Goal: Task Accomplishment & Management: Complete application form

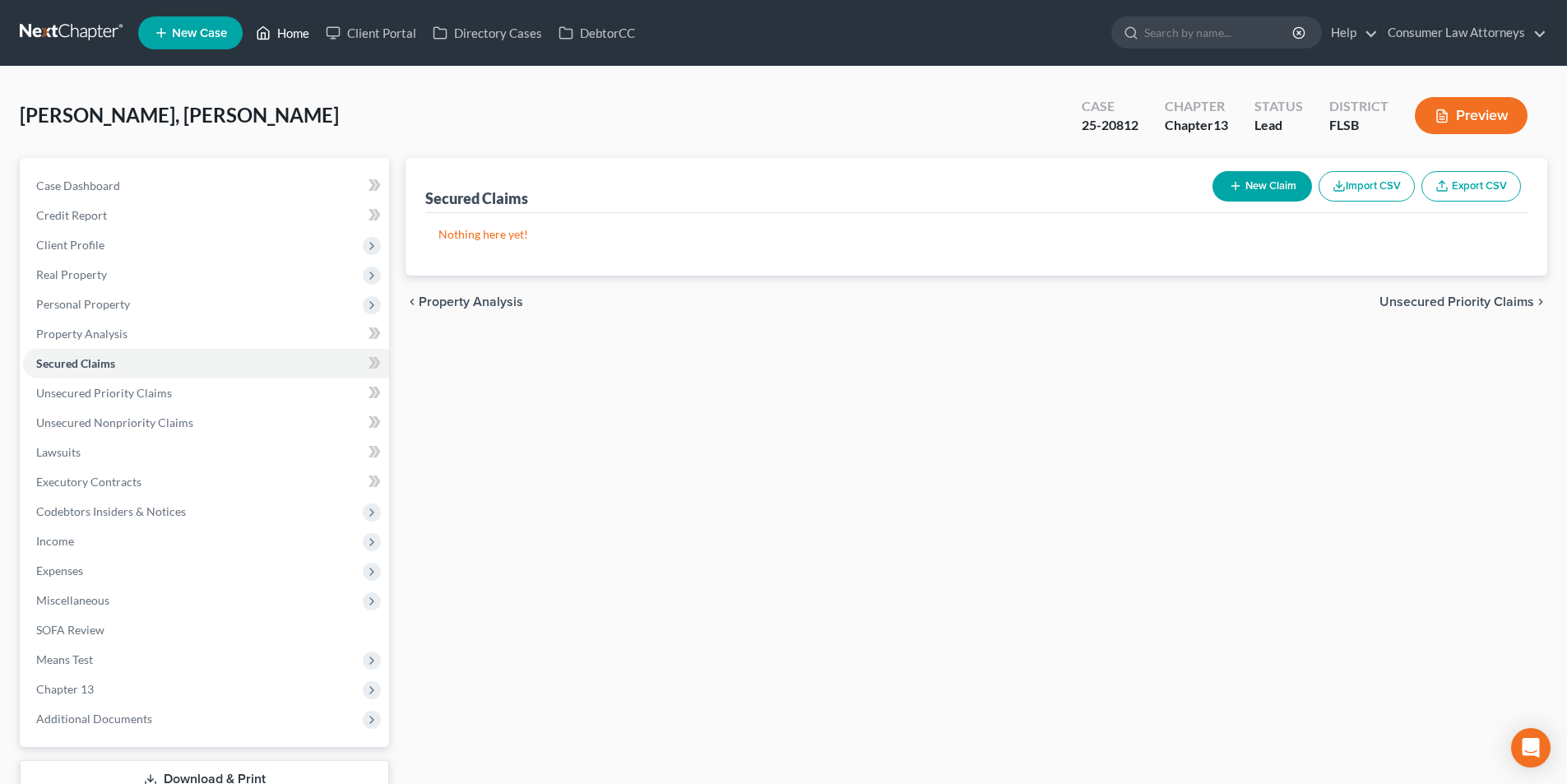
click at [287, 34] on link "Home" at bounding box center [283, 32] width 70 height 30
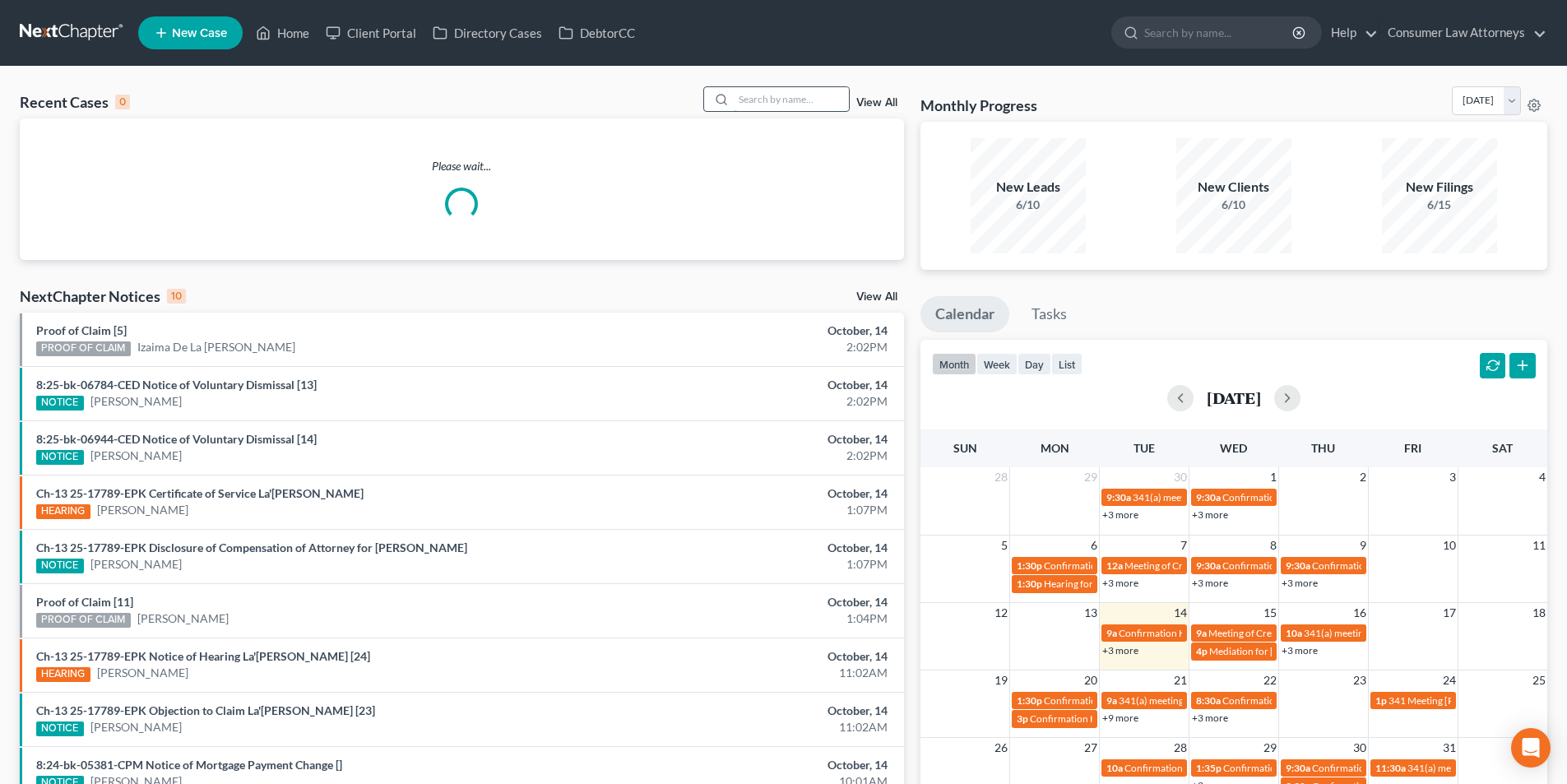
click at [758, 105] on input "search" at bounding box center [792, 99] width 115 height 24
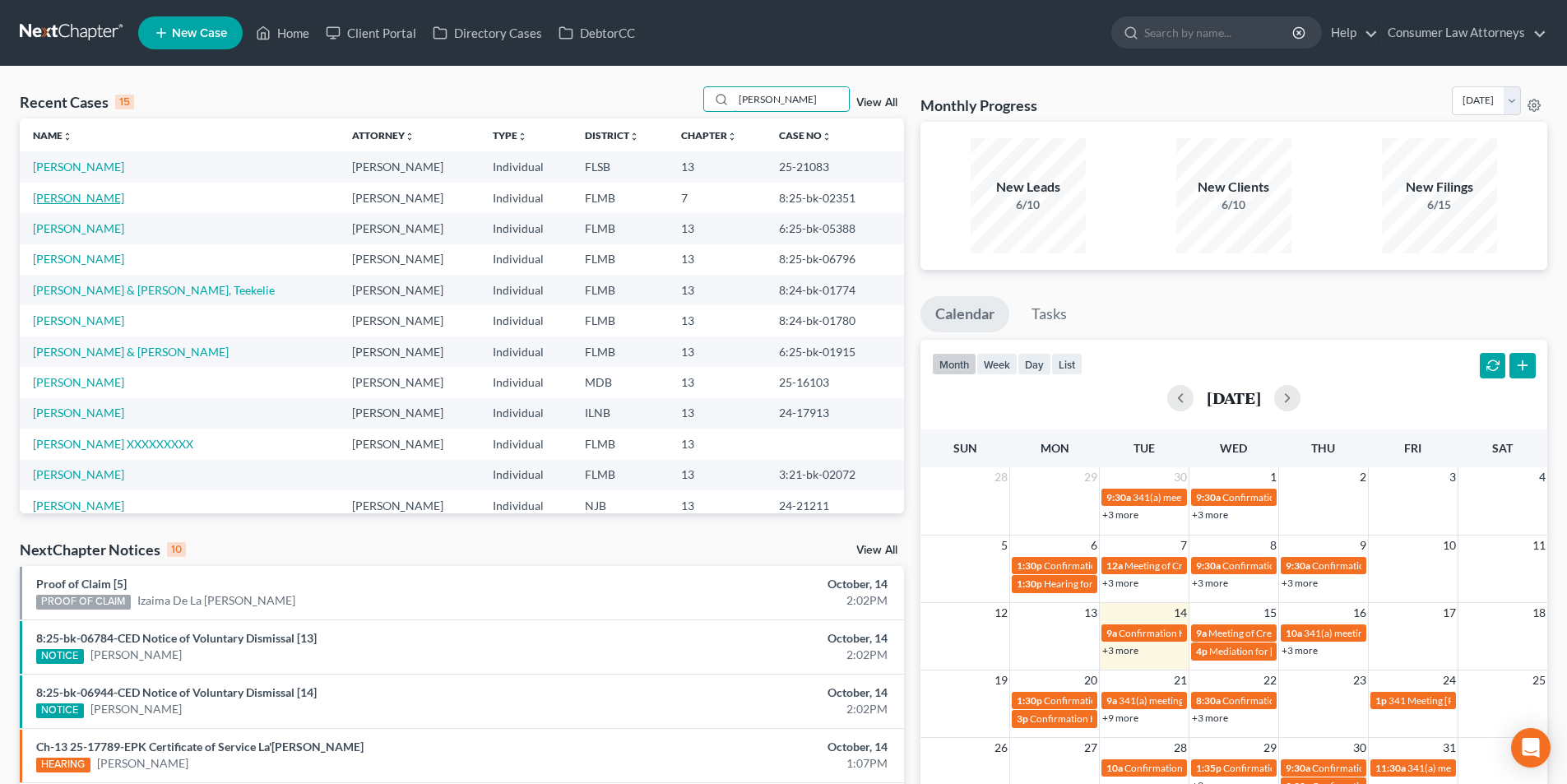
type input "[PERSON_NAME]"
click at [79, 197] on link "[PERSON_NAME]" at bounding box center [79, 198] width 92 height 14
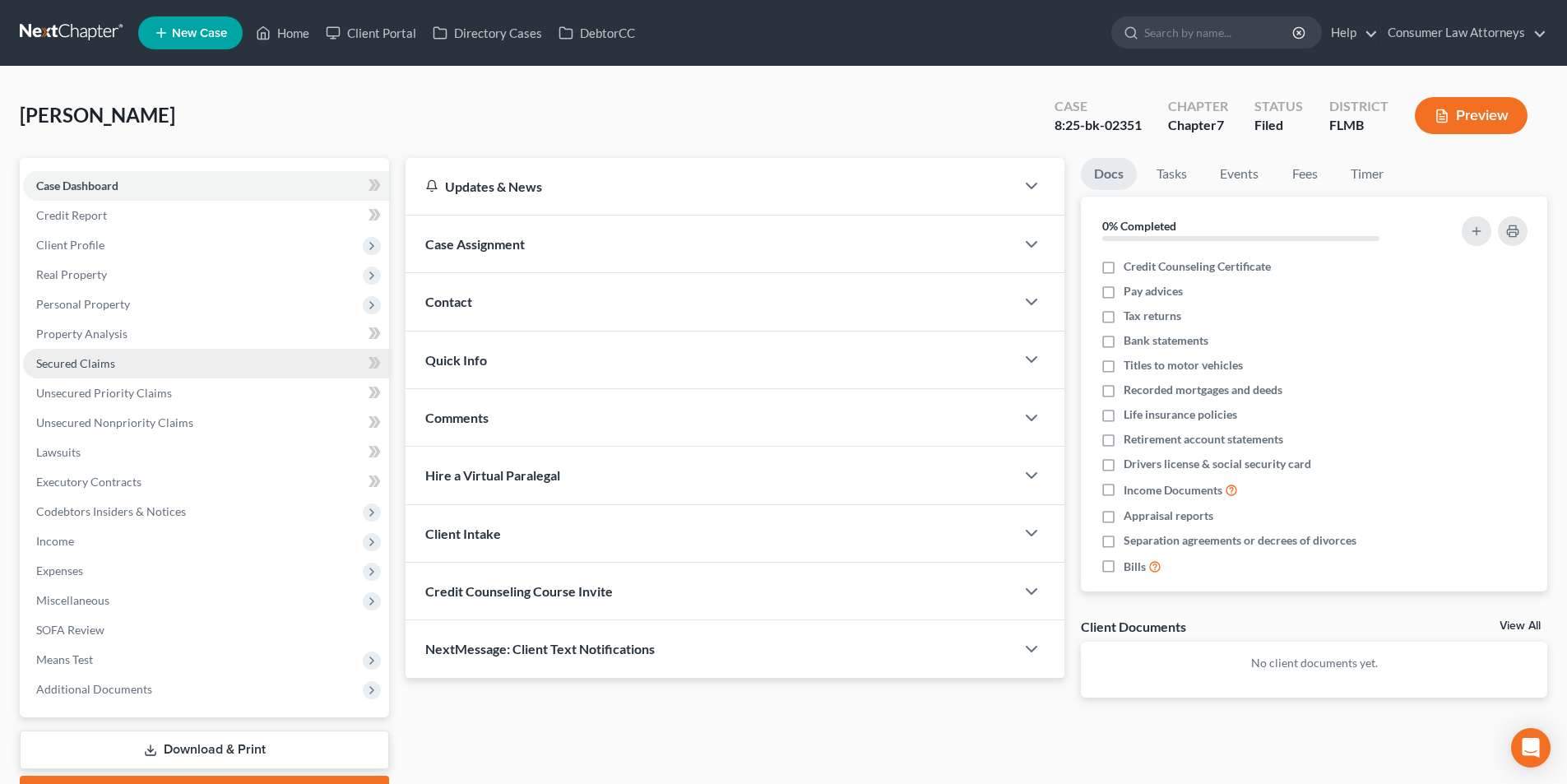
click at [106, 362] on span "Secured Claims" at bounding box center [75, 363] width 79 height 14
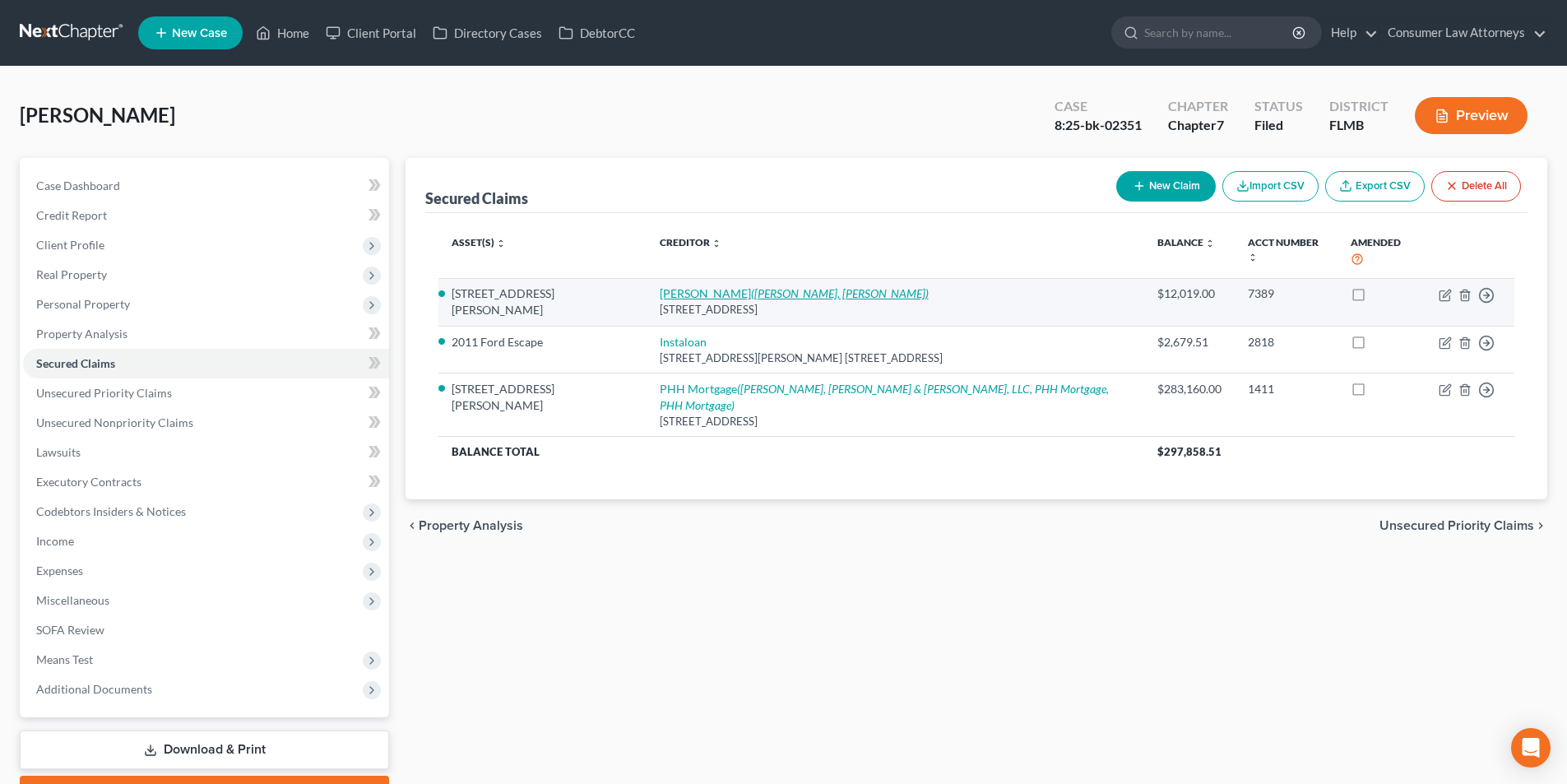
click at [751, 286] on icon "([PERSON_NAME], [PERSON_NAME])" at bounding box center [840, 294] width 178 height 14
select select "45"
select select "8"
select select "2"
select select "0"
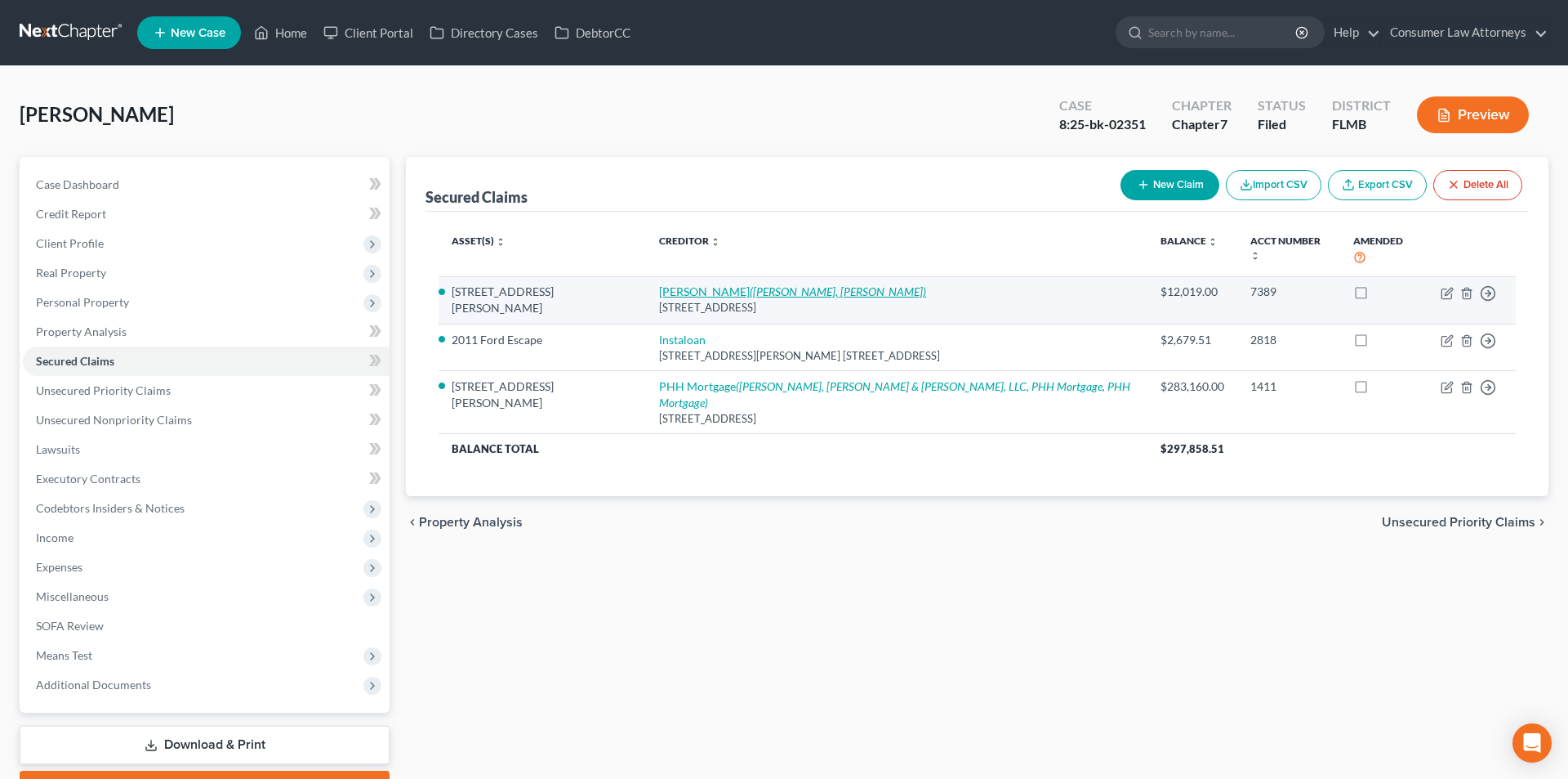
select select "0"
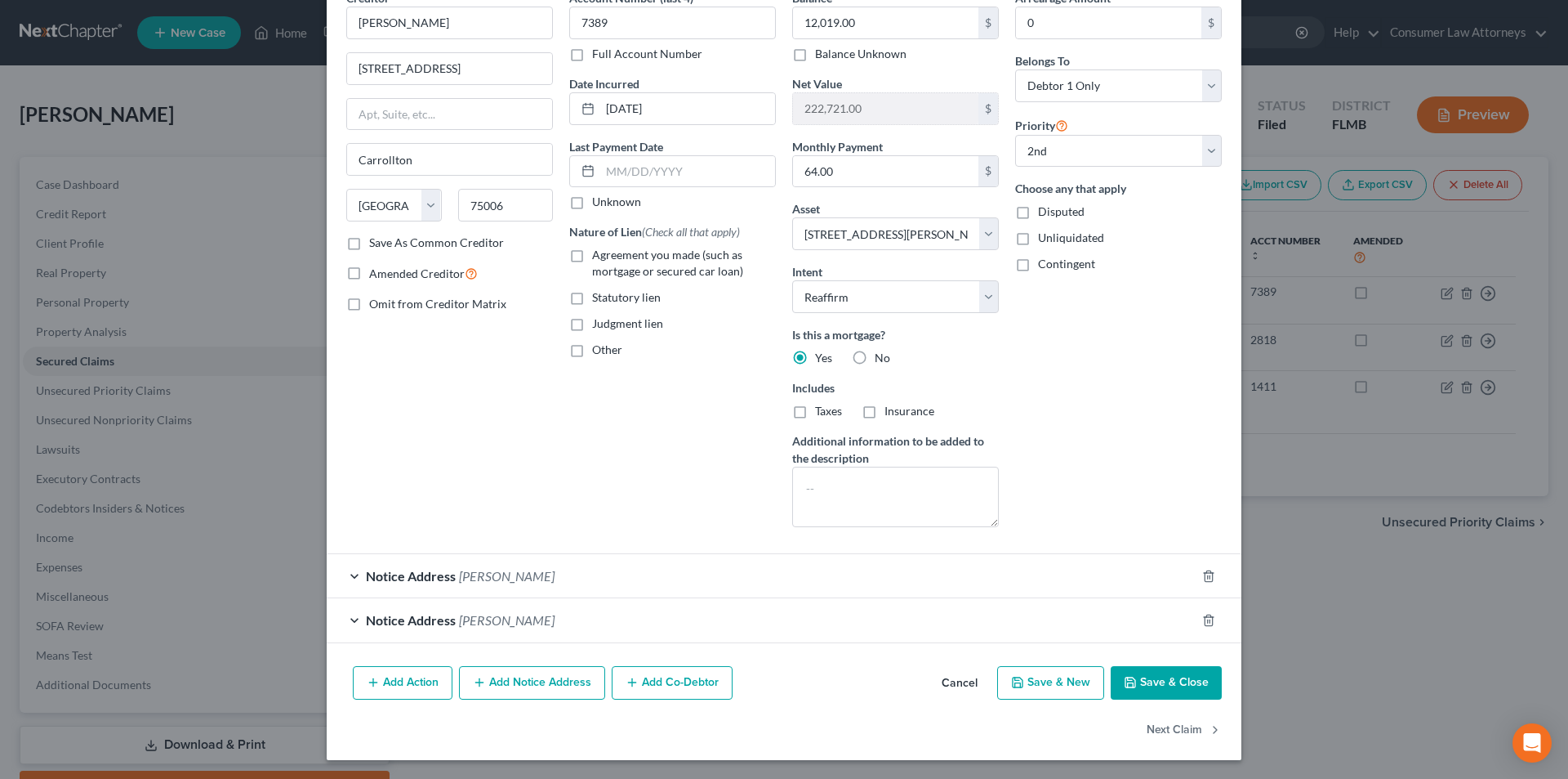
scroll to position [87, 0]
click at [1181, 685] on button "Save & Close" at bounding box center [1166, 682] width 111 height 34
select select
select select "1"
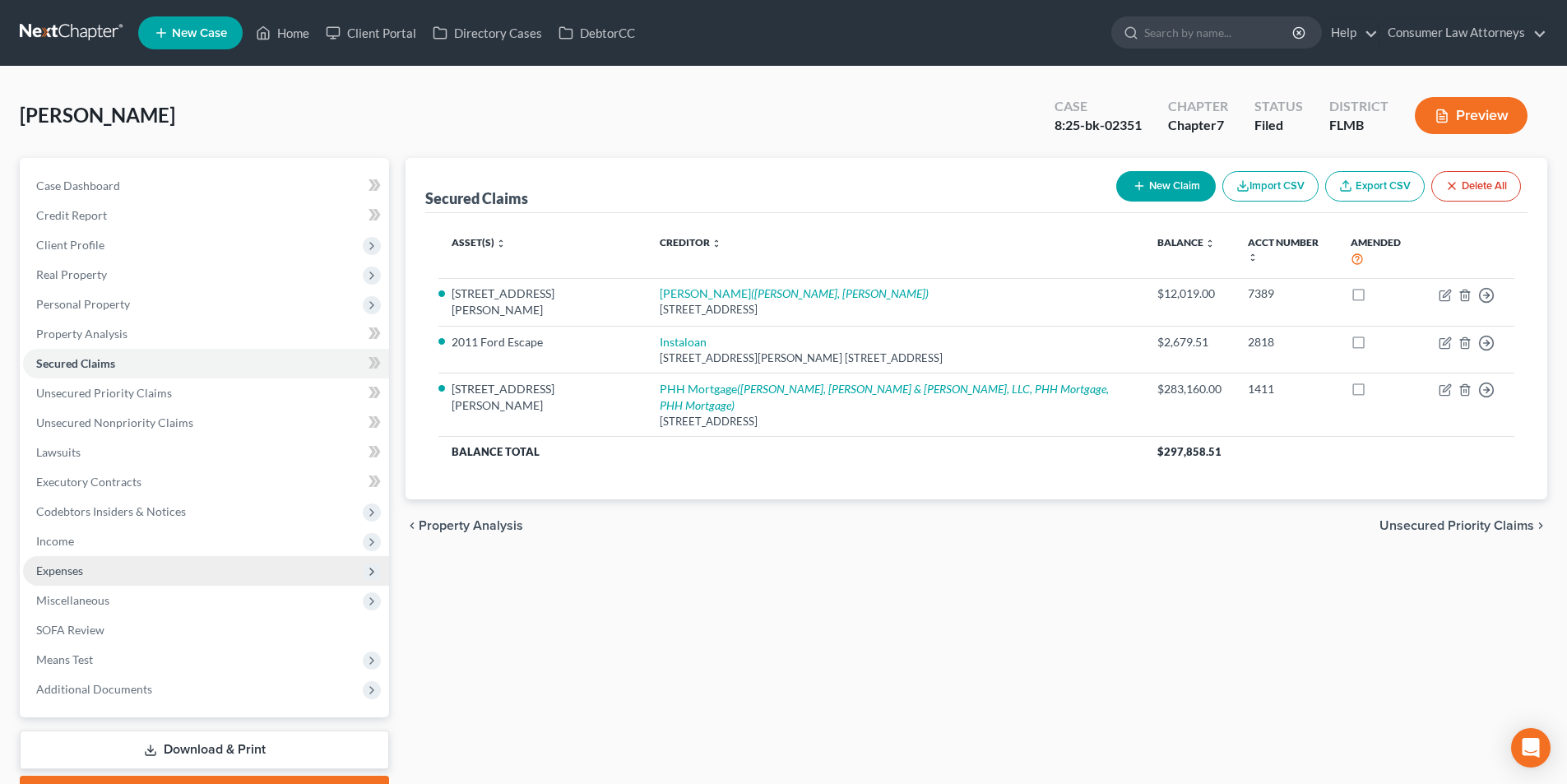
click at [90, 570] on span "Expenses" at bounding box center [206, 570] width 366 height 30
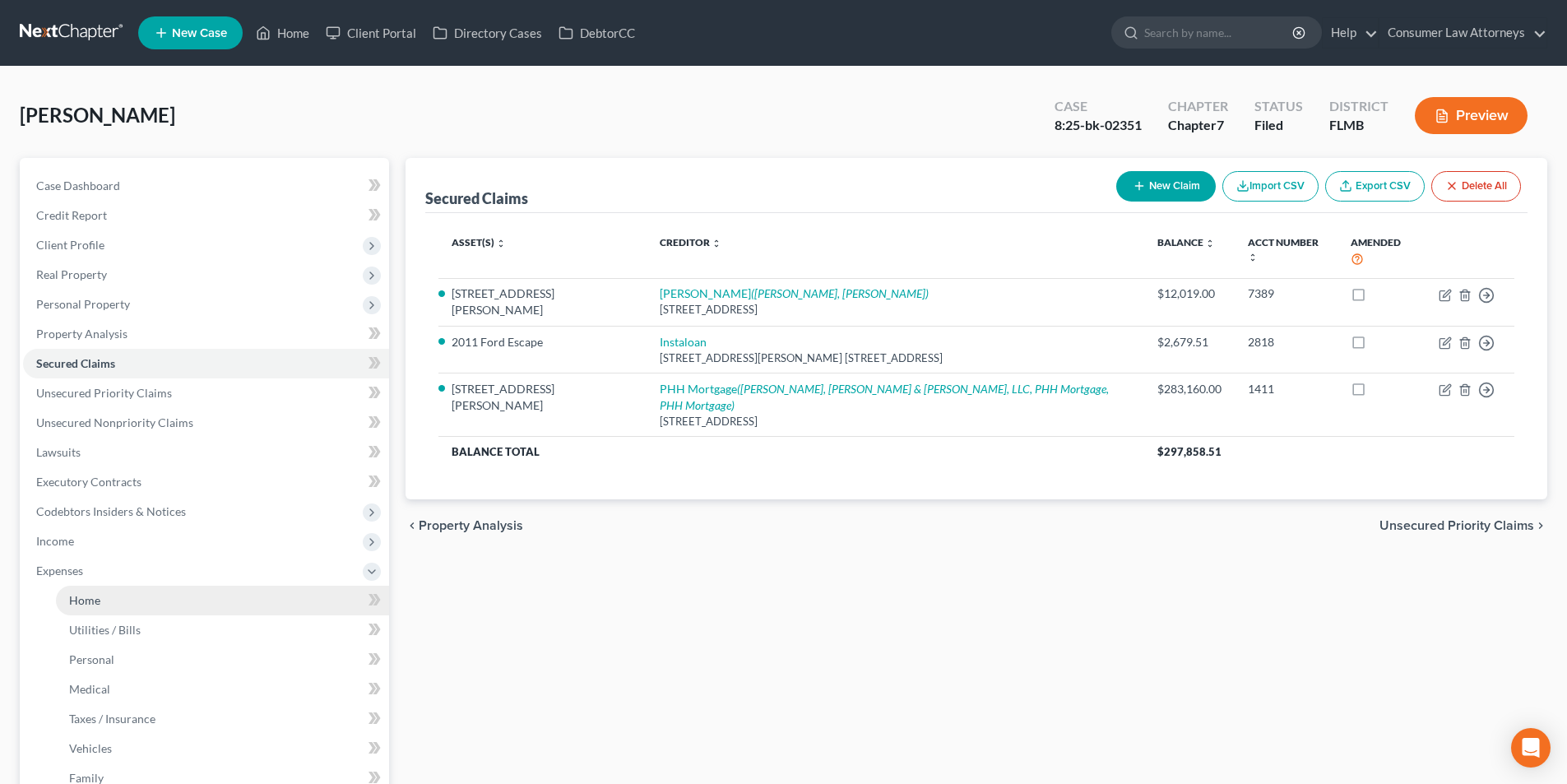
click at [97, 594] on span "Home" at bounding box center [84, 600] width 31 height 14
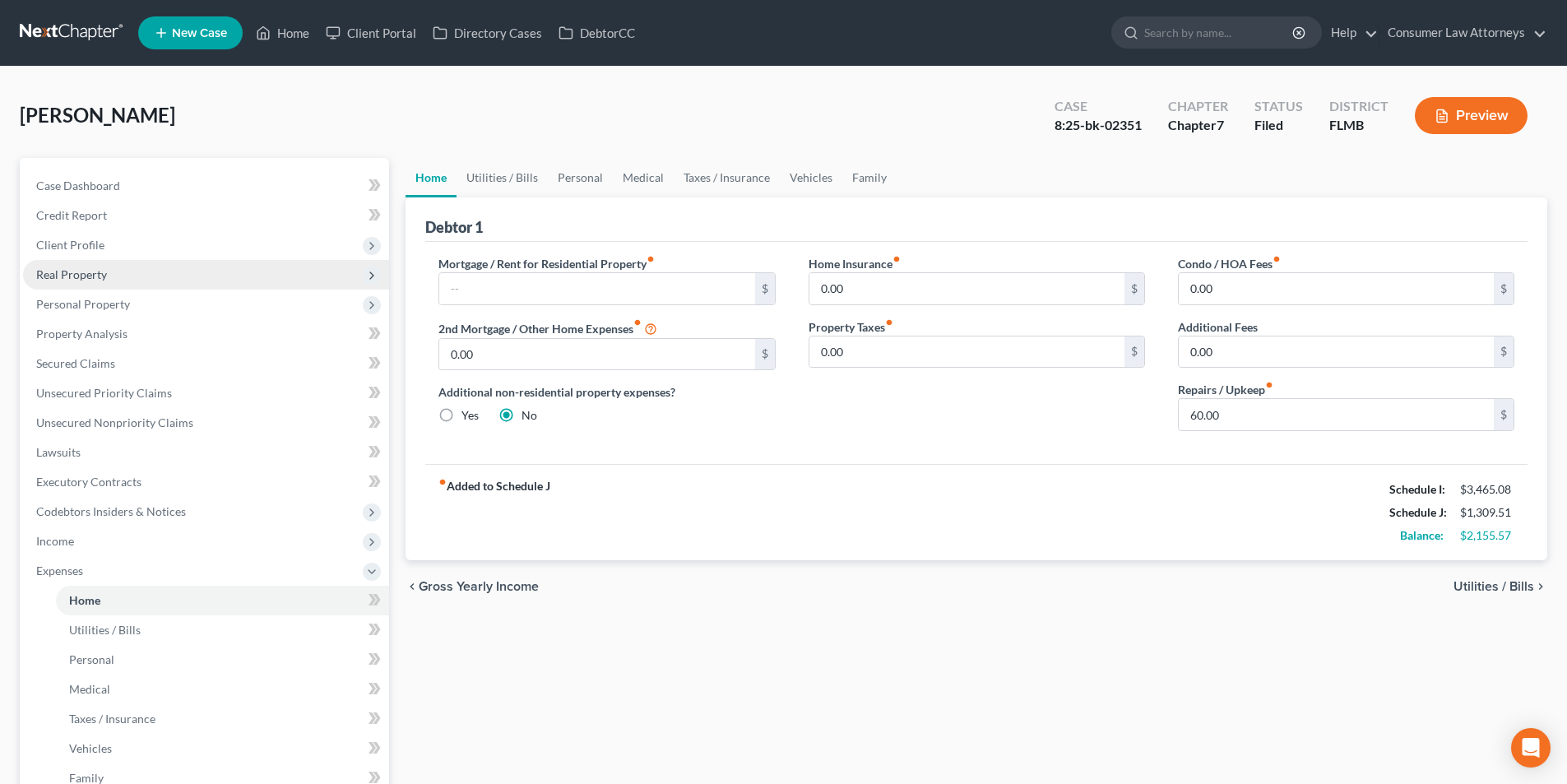
click at [95, 272] on span "Real Property" at bounding box center [71, 275] width 71 height 14
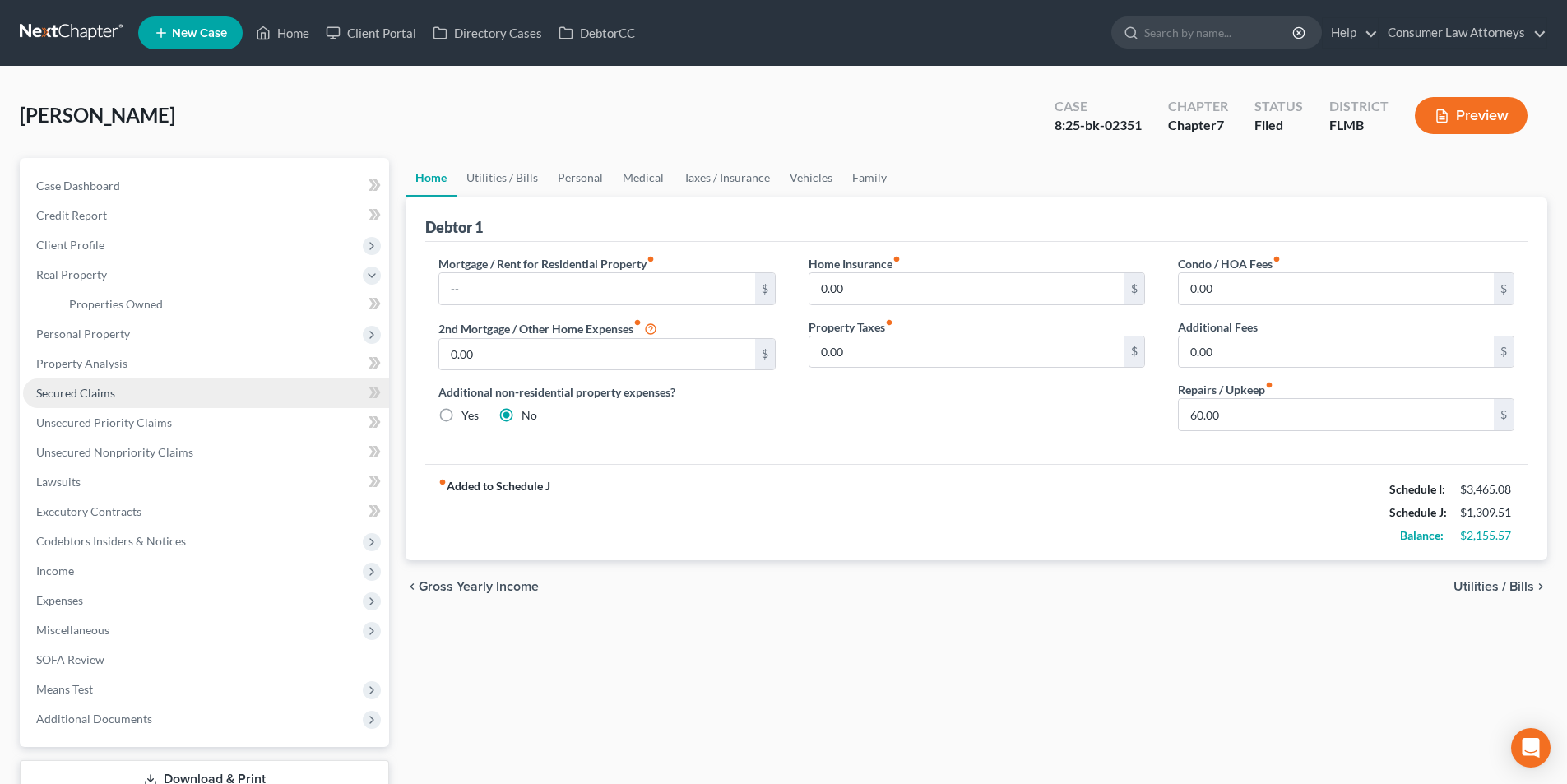
click at [104, 398] on span "Secured Claims" at bounding box center [75, 392] width 79 height 14
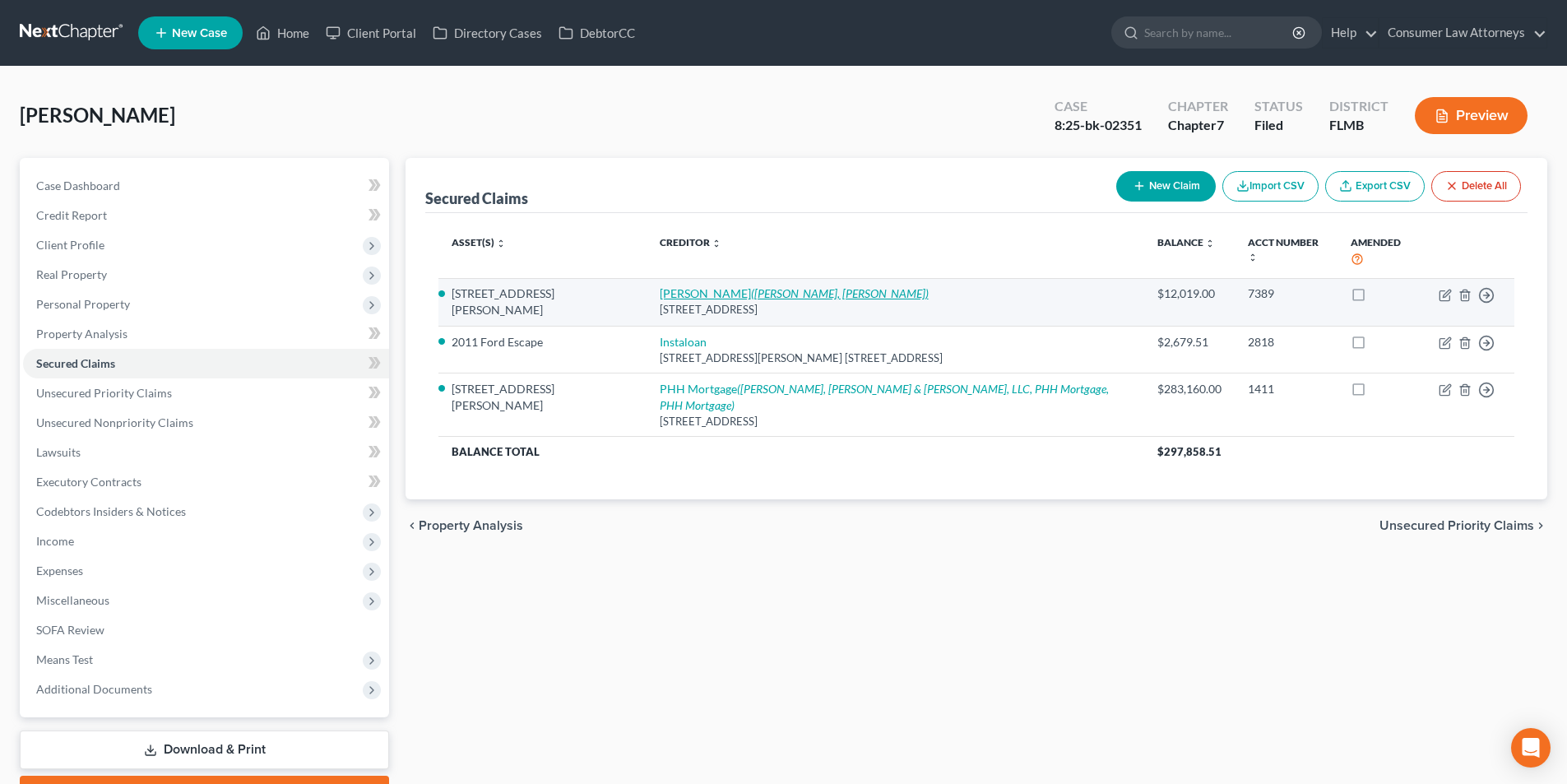
click at [751, 286] on icon "([PERSON_NAME], [PERSON_NAME])" at bounding box center [840, 294] width 178 height 14
select select "45"
select select "8"
select select "2"
select select "0"
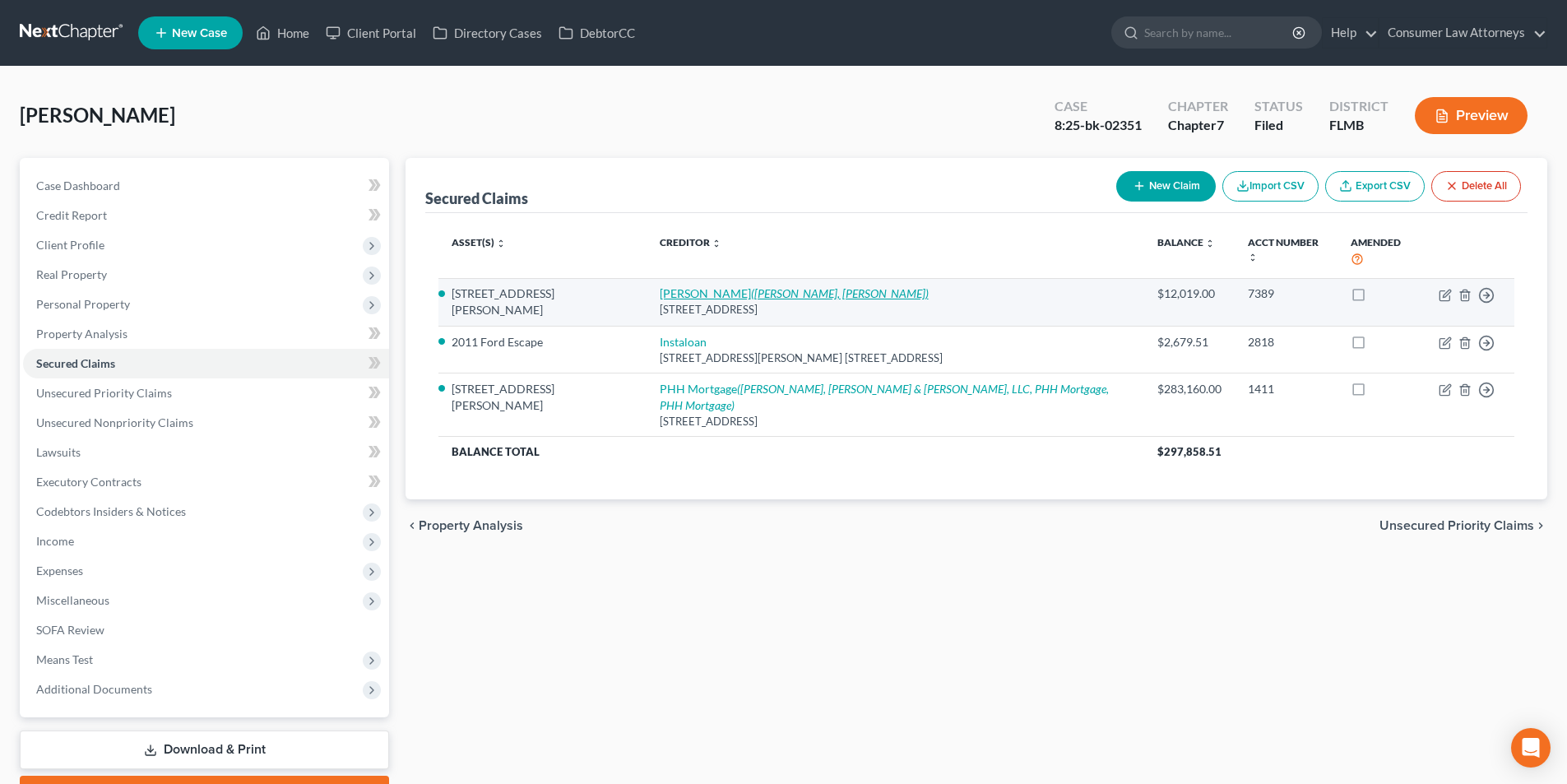
select select "0"
